Goal: Information Seeking & Learning: Learn about a topic

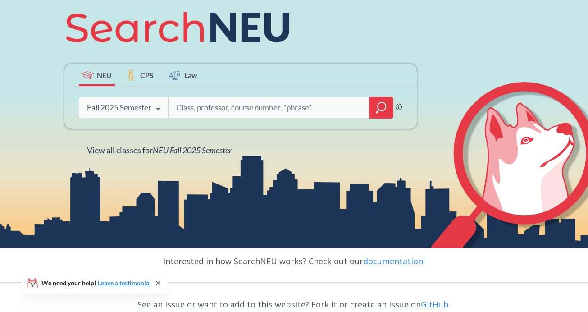
scroll to position [119, 0]
type input "video"
click at [378, 110] on icon "magnifying glass" at bounding box center [381, 107] width 11 height 13
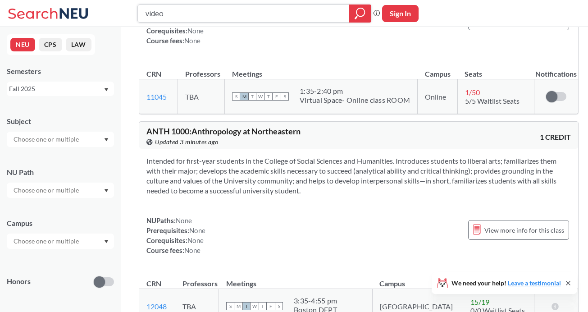
scroll to position [7426, 0]
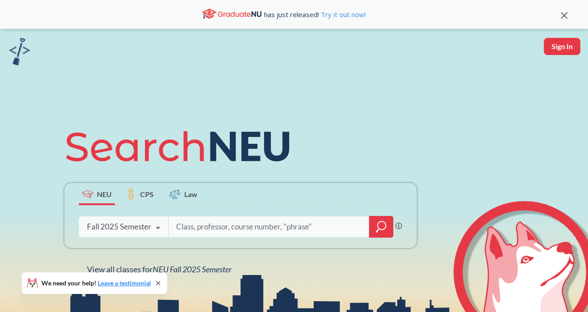
click at [246, 231] on input "search" at bounding box center [268, 226] width 187 height 19
type input "film"
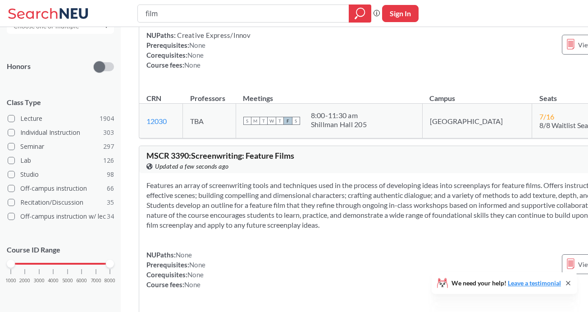
scroll to position [3955, 0]
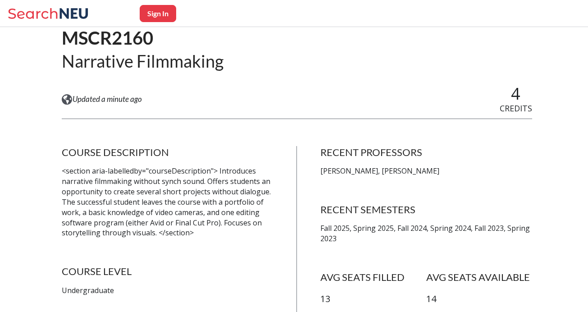
scroll to position [152, 0]
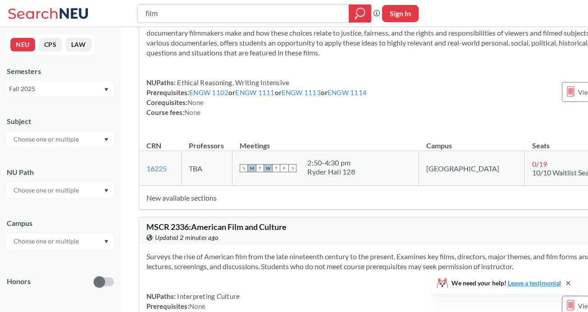
scroll to position [1308, 0]
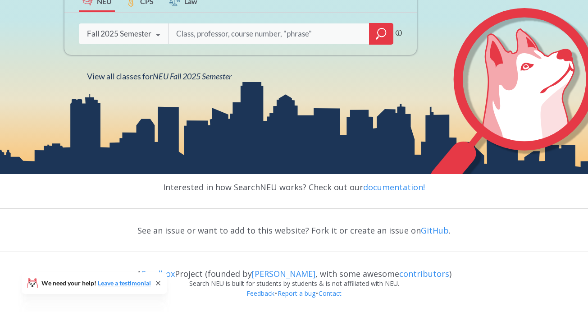
scroll to position [193, 0]
type input "photography"
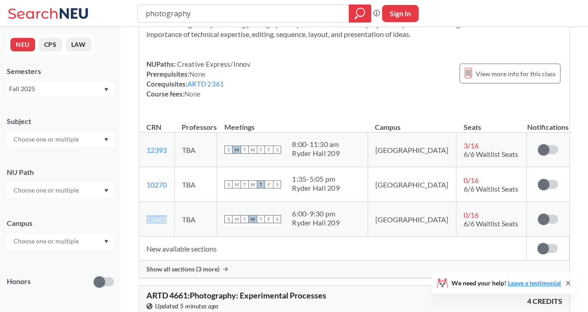
scroll to position [554, 0]
drag, startPoint x: 193, startPoint y: 259, endPoint x: 197, endPoint y: 261, distance: 4.7
click at [193, 259] on td "New available sections" at bounding box center [332, 248] width 387 height 24
click at [191, 272] on span "Show all sections (3 more)" at bounding box center [182, 268] width 73 height 8
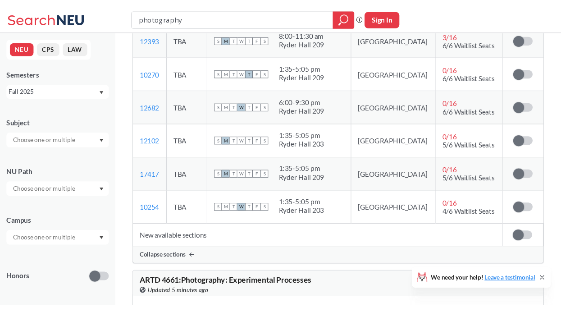
scroll to position [667, 0]
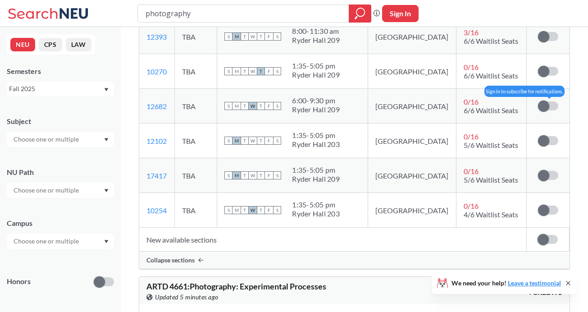
click at [549, 110] on label at bounding box center [548, 105] width 20 height 9
click at [538, 101] on input "checkbox" at bounding box center [538, 101] width 0 height 0
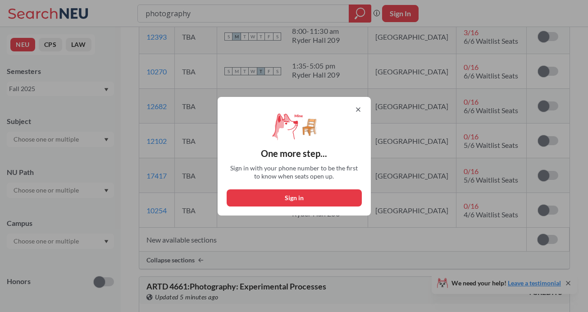
click at [362, 107] on icon at bounding box center [357, 109] width 7 height 7
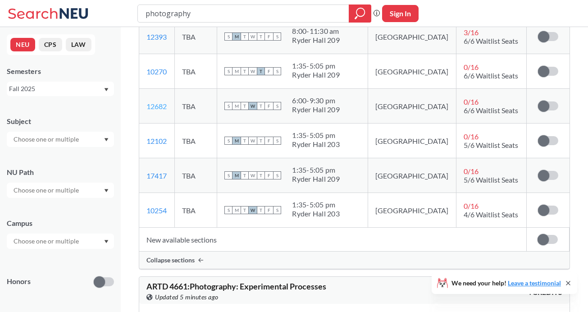
click at [156, 110] on link "12682" at bounding box center [156, 106] width 20 height 9
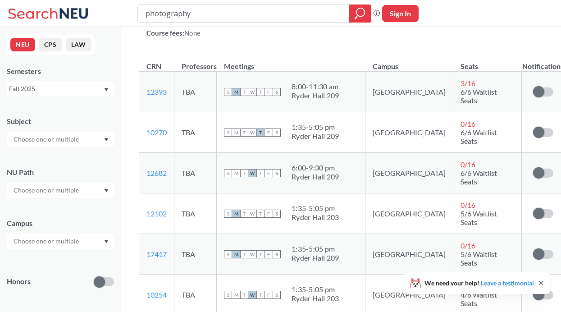
scroll to position [666, 0]
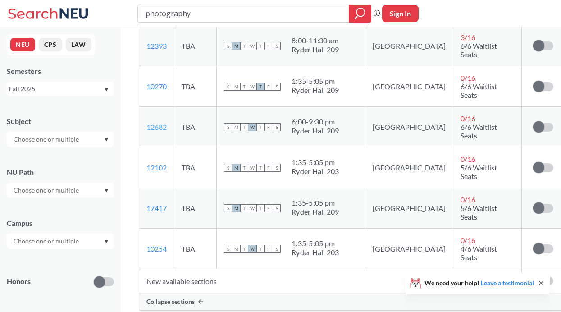
click at [163, 131] on link "12682" at bounding box center [156, 127] width 20 height 9
